Goal: Task Accomplishment & Management: Complete application form

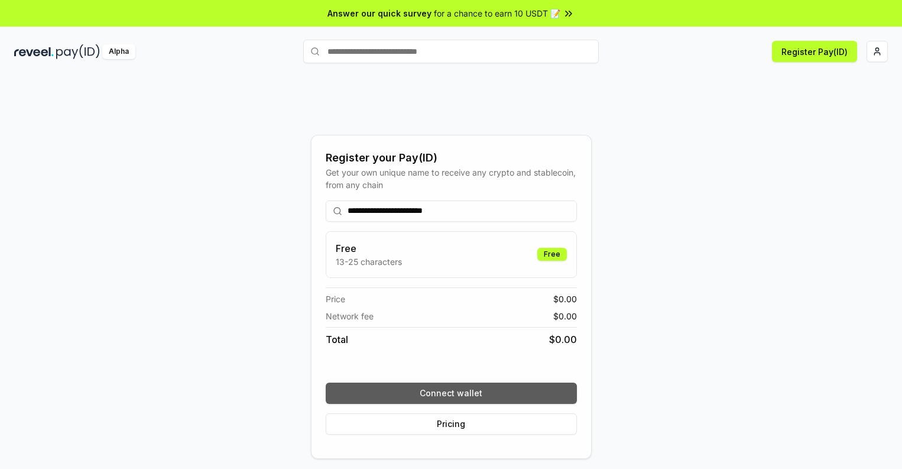
type input "**********"
click at [451, 393] on button "Connect wallet" at bounding box center [451, 393] width 251 height 21
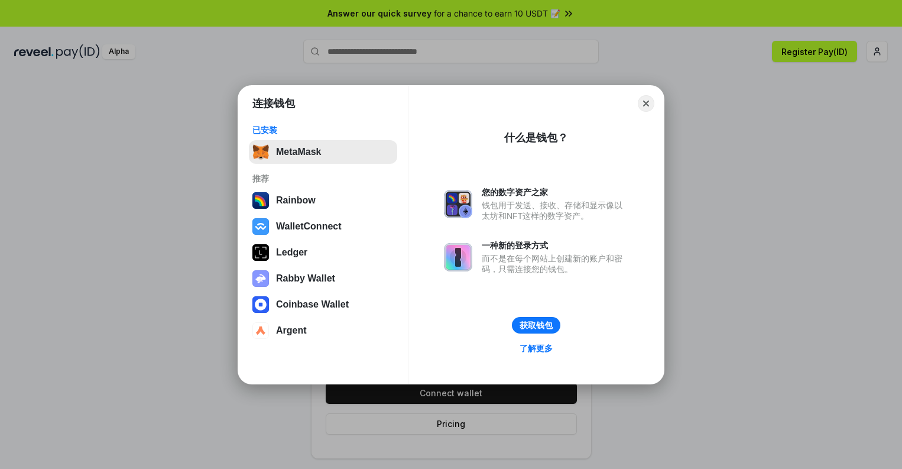
click at [323, 151] on button "MetaMask" at bounding box center [323, 152] width 148 height 24
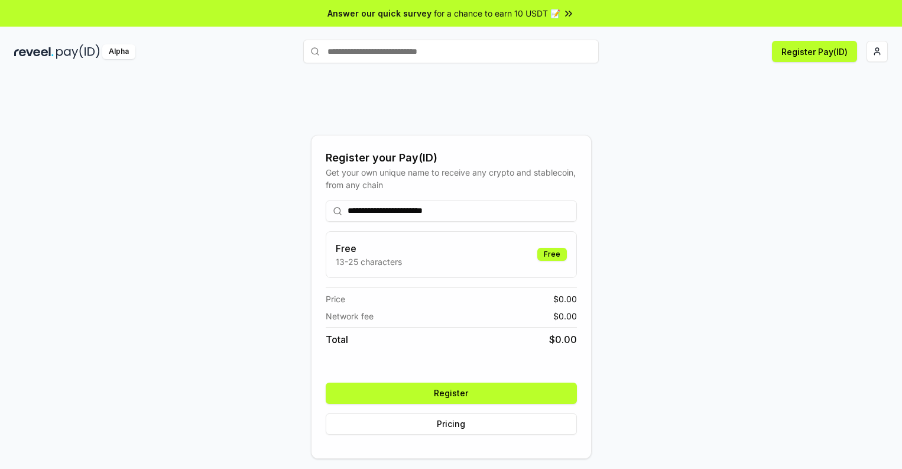
click at [451, 393] on button "Register" at bounding box center [451, 393] width 251 height 21
